Goal: Find specific page/section: Find specific page/section

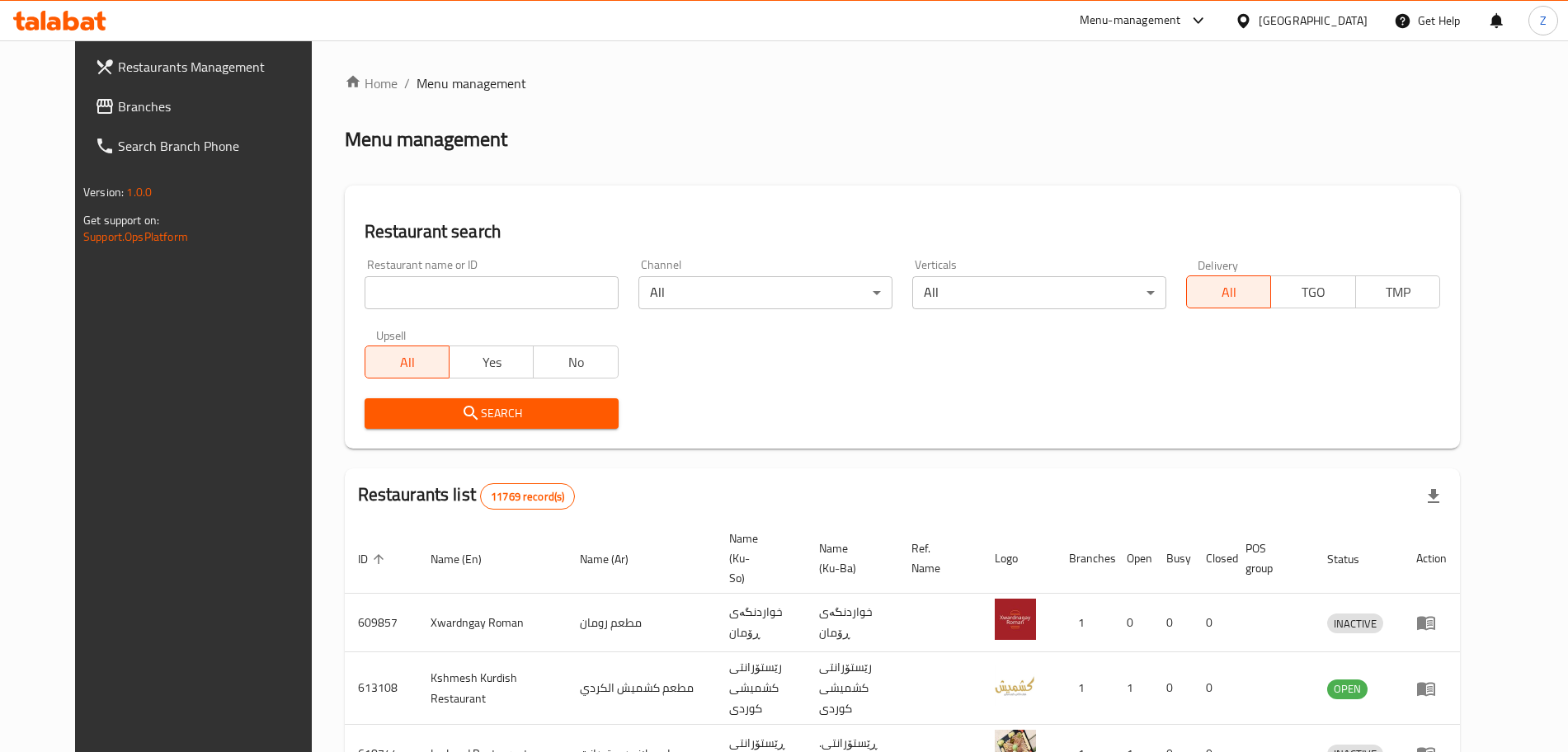
click at [540, 301] on input "search" at bounding box center [491, 293] width 254 height 33
type input "SUNDAE"
click button "Search" at bounding box center [491, 413] width 254 height 30
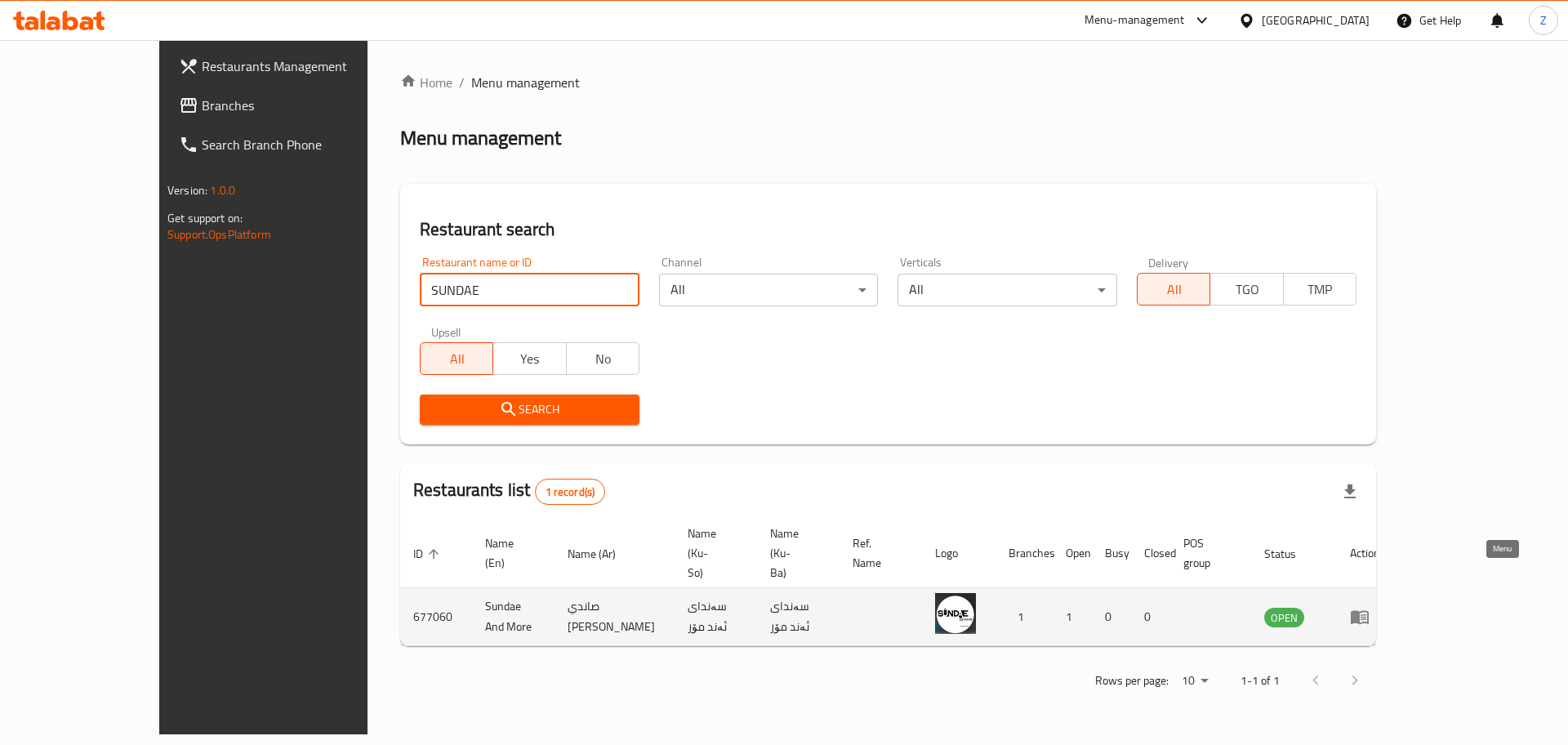
click at [1369, 611] on icon "enhanced table" at bounding box center [1360, 618] width 18 height 14
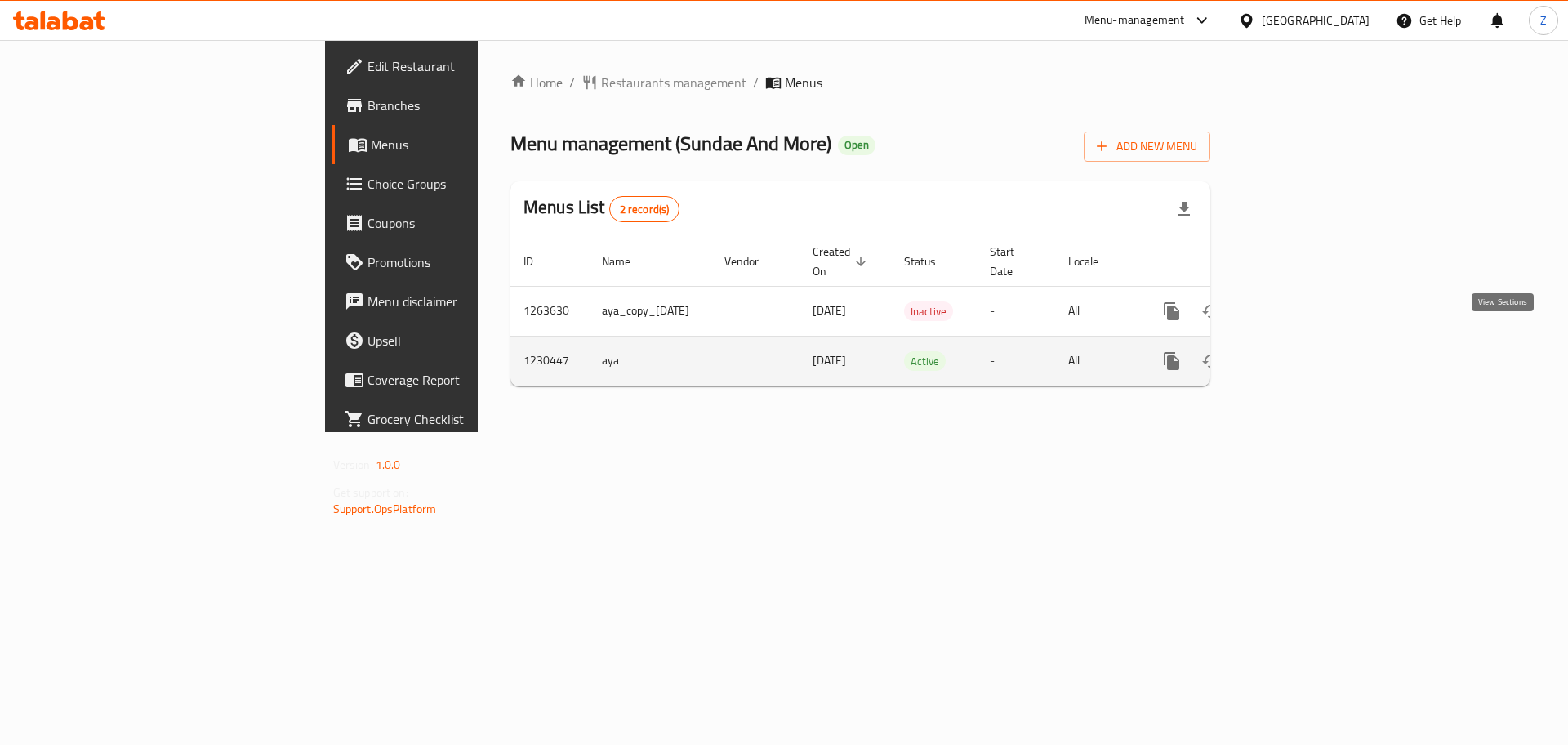
click at [1299, 352] on icon "enhanced table" at bounding box center [1289, 361] width 20 height 20
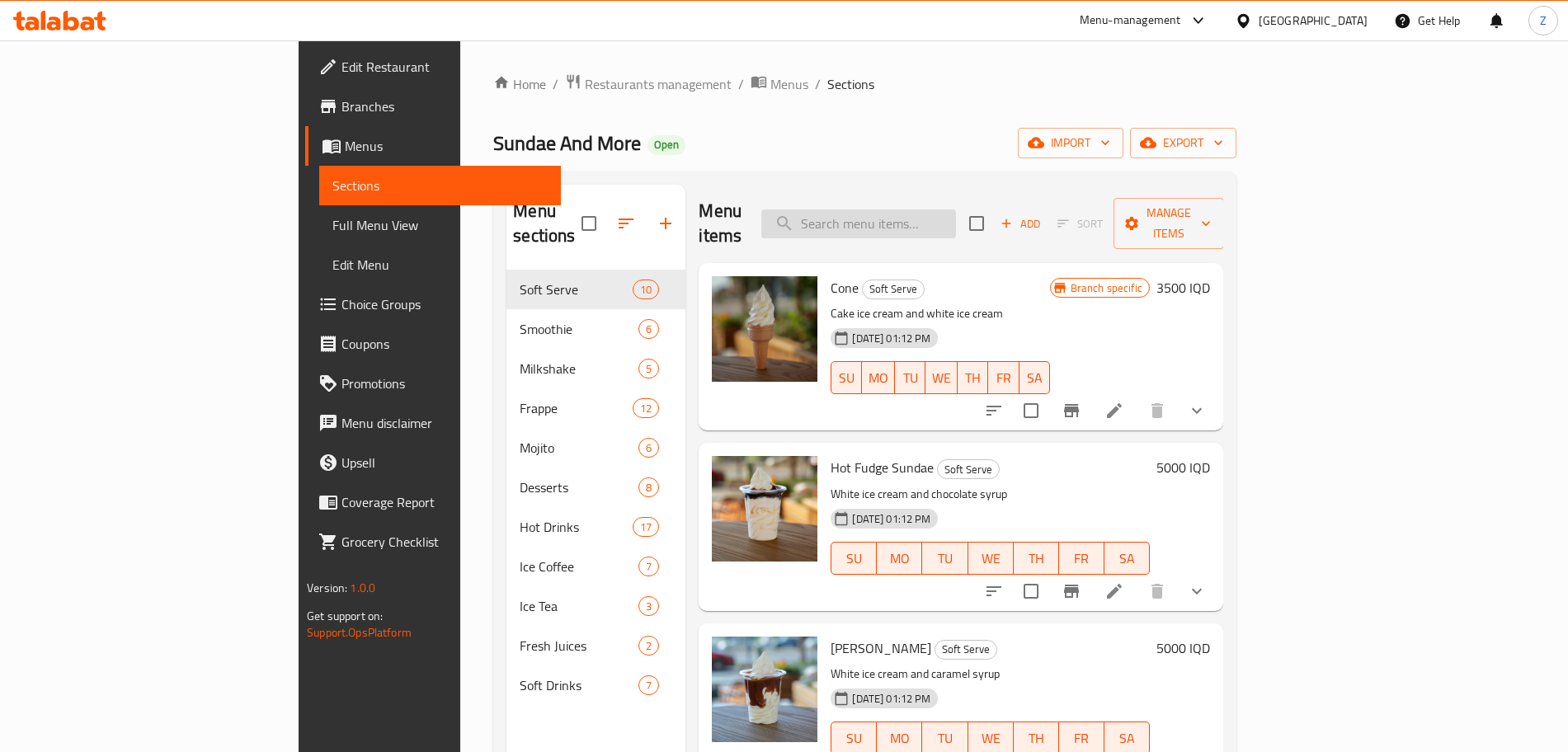
click at [938, 214] on input "search" at bounding box center [859, 224] width 195 height 29
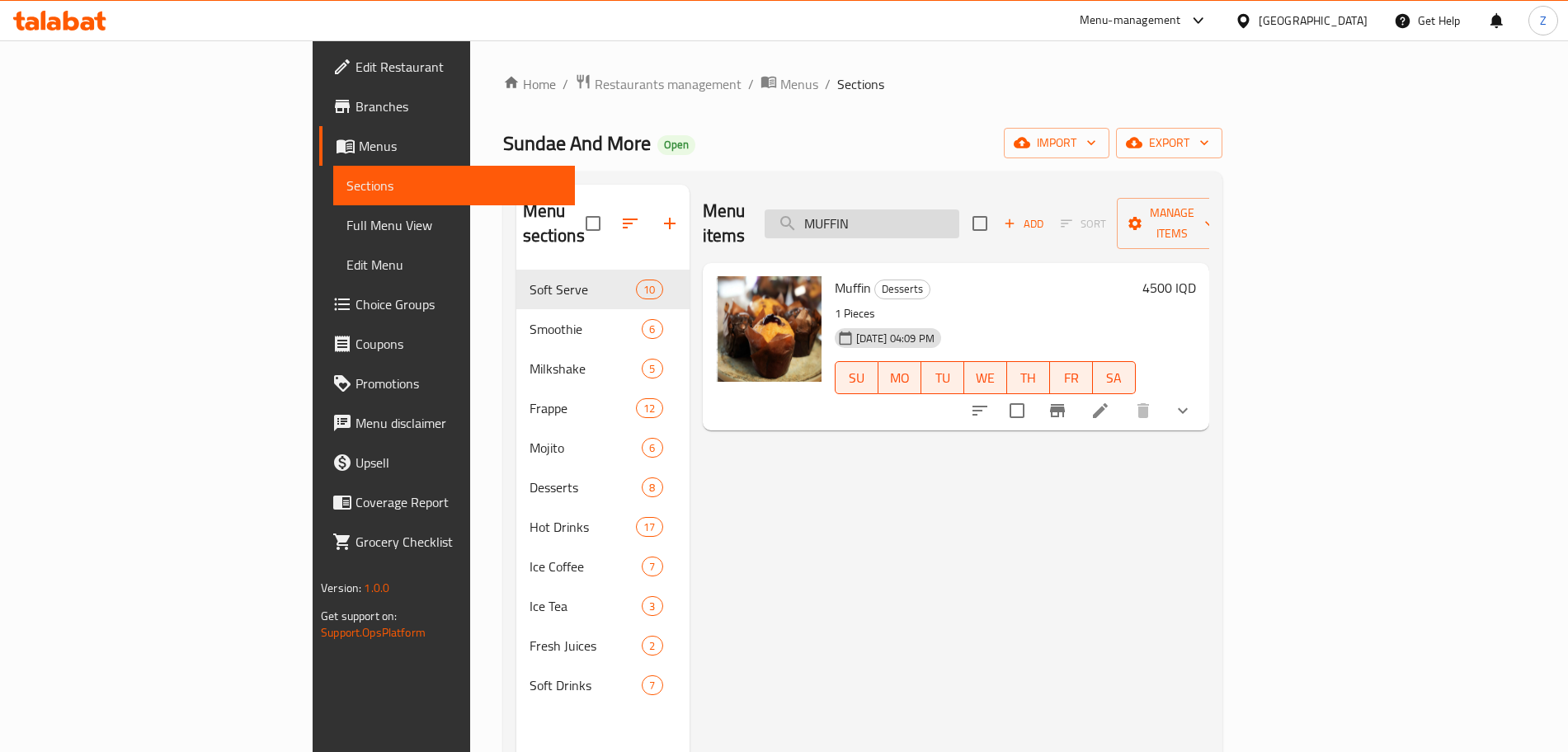
click at [959, 219] on input "MUFFIN" at bounding box center [862, 224] width 195 height 29
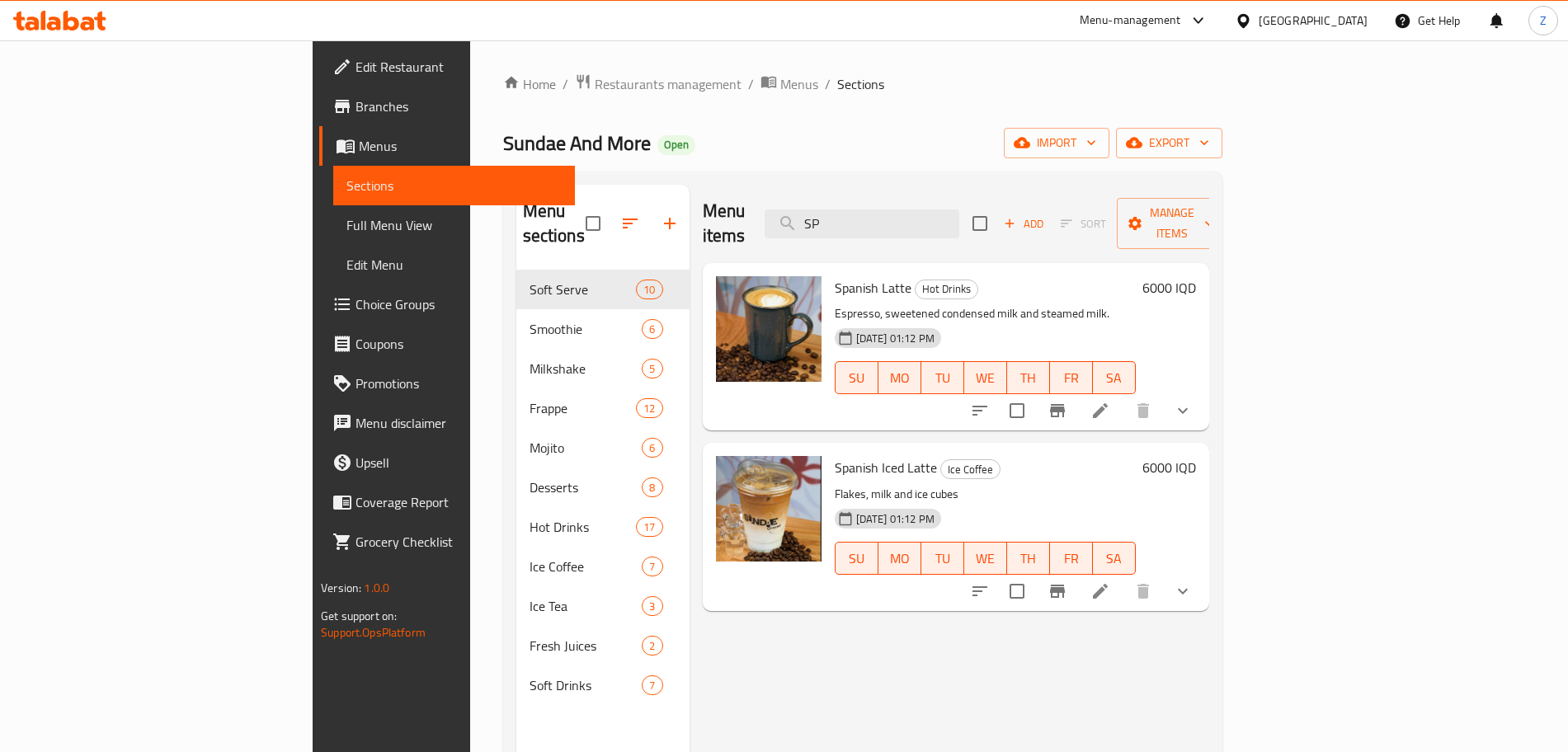
type input "S"
